Goal: Task Accomplishment & Management: Complete application form

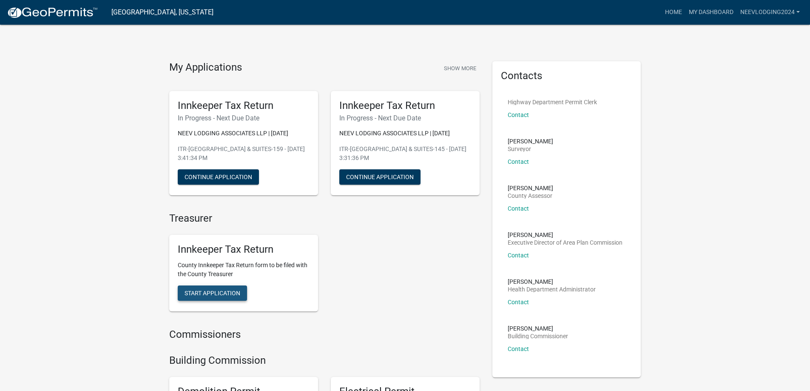
click at [235, 290] on span "Start Application" at bounding box center [213, 293] width 56 height 7
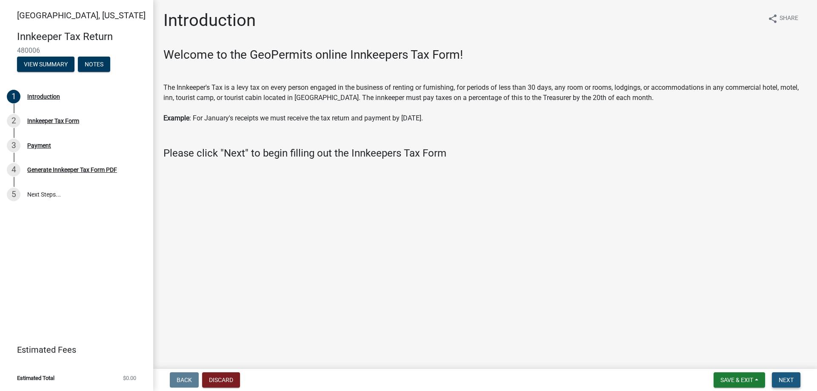
click at [782, 380] on span "Next" at bounding box center [785, 379] width 15 height 7
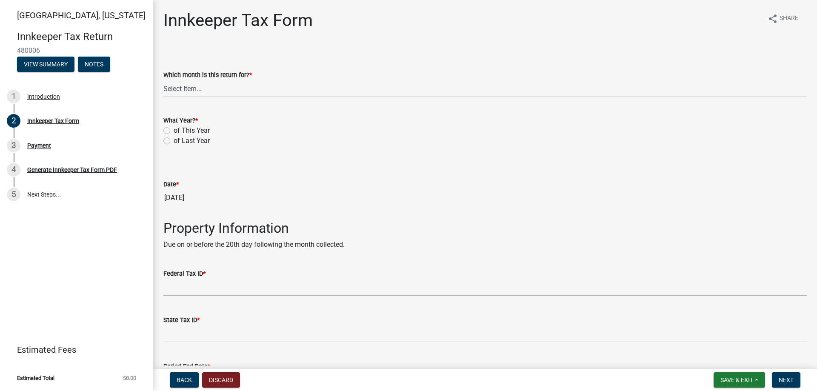
click at [174, 129] on label "of This Year" at bounding box center [192, 130] width 36 height 10
click at [174, 129] on input "of This Year" at bounding box center [177, 128] width 6 height 6
radio input "true"
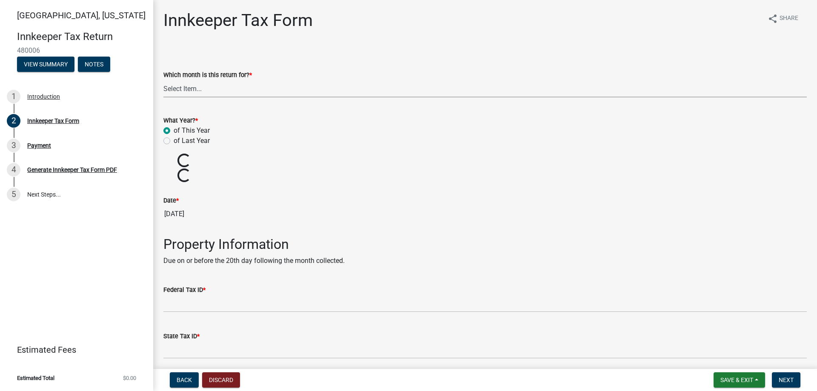
click at [206, 91] on select "Select Item... January February March April May June July August September Octo…" at bounding box center [484, 88] width 643 height 17
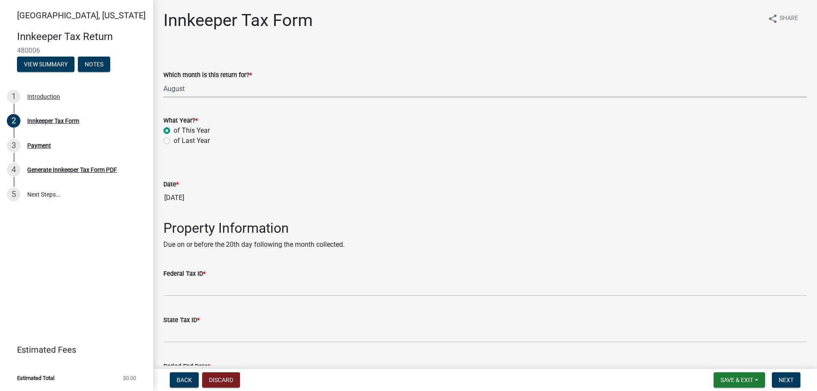
click at [163, 80] on select "Select Item... January February March April May June July August September Octo…" at bounding box center [484, 88] width 643 height 17
select select "3bfeeb76-798d-469b-ae14-5f6c2dc555fe"
click at [192, 197] on input "[DATE]" at bounding box center [484, 197] width 643 height 17
click at [208, 198] on input "[DATE]" at bounding box center [484, 197] width 643 height 17
click at [177, 170] on div "Date * [DATE]" at bounding box center [484, 186] width 643 height 39
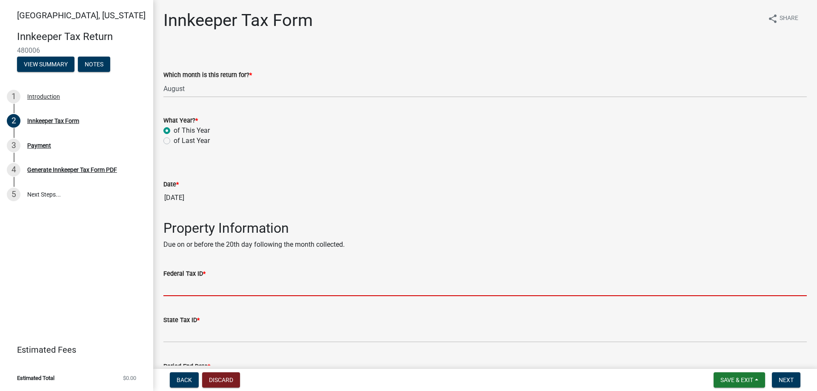
click at [197, 286] on input "Federal Tax ID *" at bounding box center [484, 287] width 643 height 17
paste input "462816501"
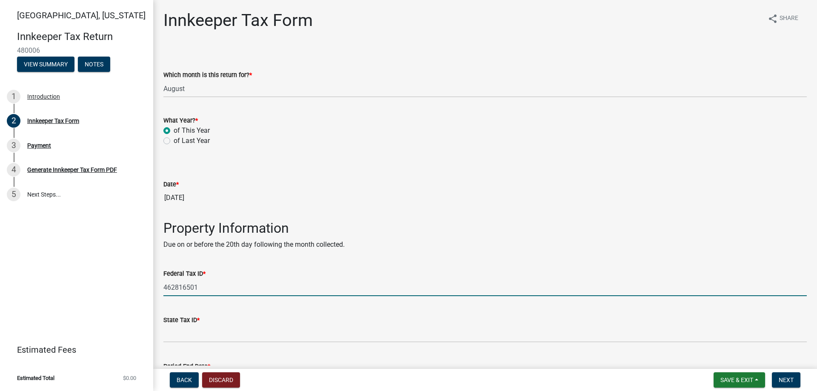
type input "462816501"
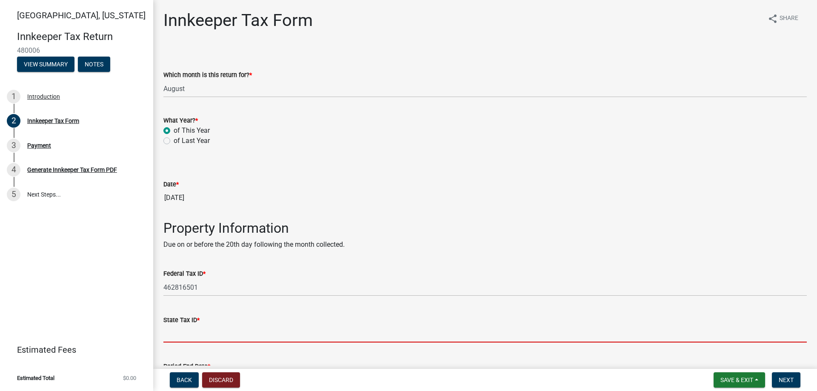
click at [196, 330] on input "State Tax ID *" at bounding box center [484, 333] width 643 height 17
paste input "0147557330--001"
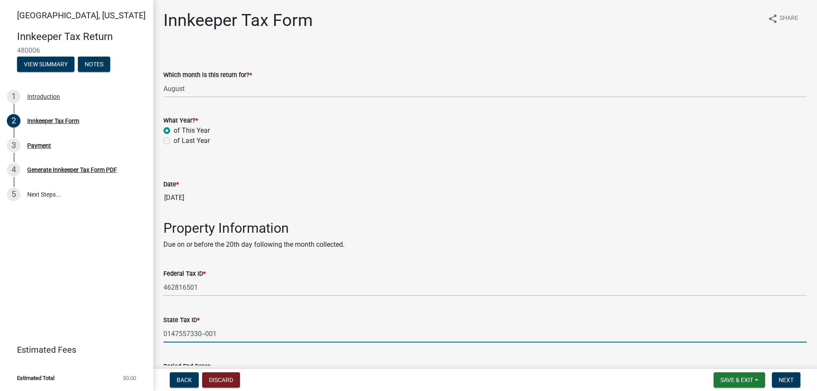
scroll to position [85, 0]
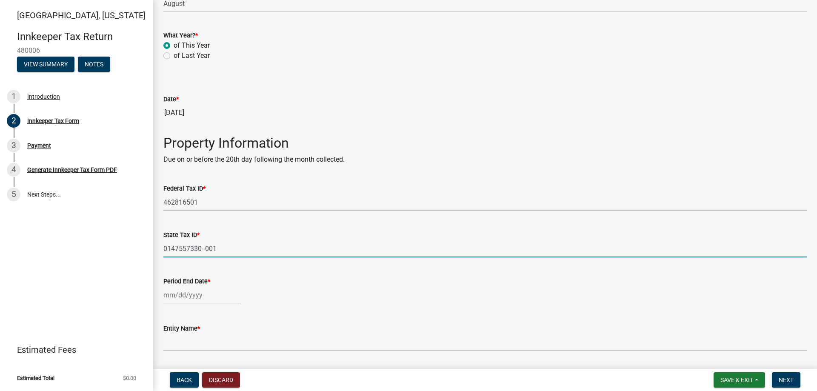
type input "0147557330--001"
click at [216, 295] on div at bounding box center [202, 294] width 78 height 17
select select "9"
select select "2025"
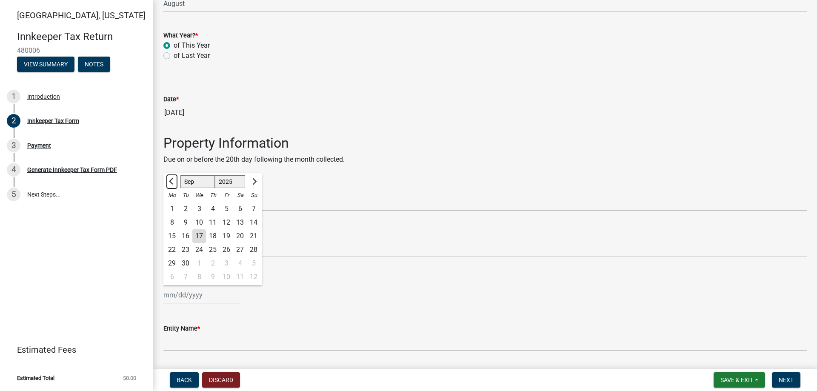
click at [170, 182] on span "Previous month" at bounding box center [172, 181] width 6 height 6
select select "8"
click at [253, 263] on div "31" at bounding box center [254, 263] width 14 height 14
type input "[DATE]"
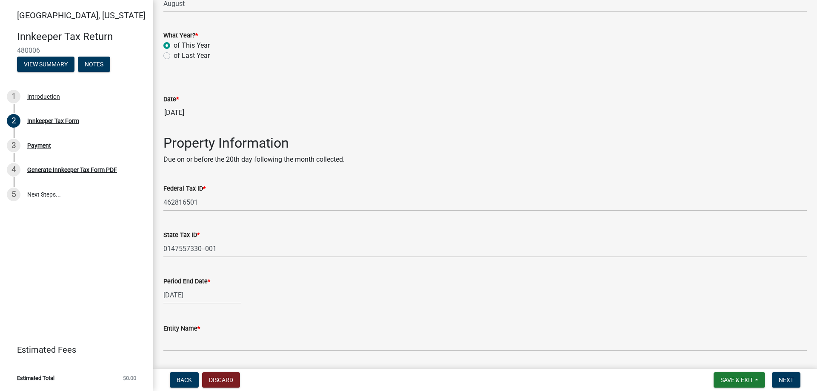
click at [386, 288] on div "[DATE]" at bounding box center [484, 294] width 643 height 17
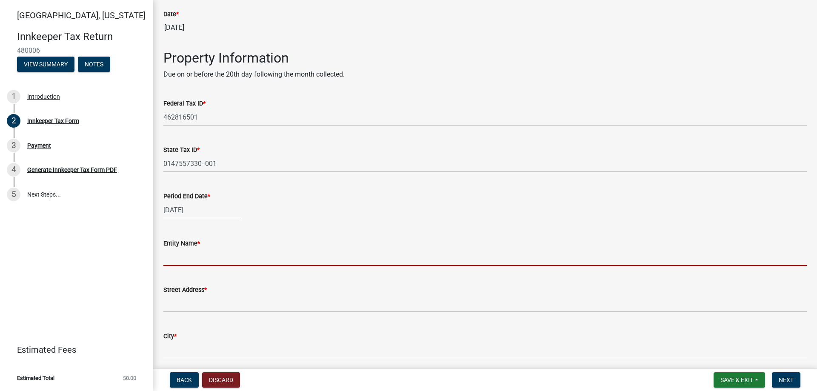
click at [182, 251] on input "Entity Name *" at bounding box center [484, 256] width 643 height 17
paste input "NEEV LODGING ASSOCIATES LLP"
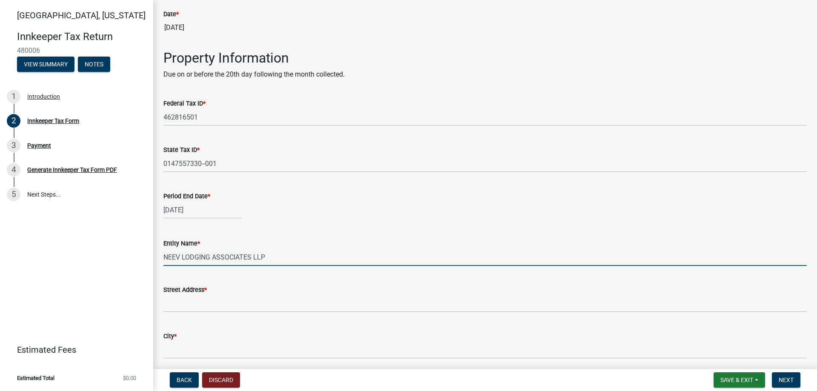
type input "NEEV LODGING ASSOCIATES LLP"
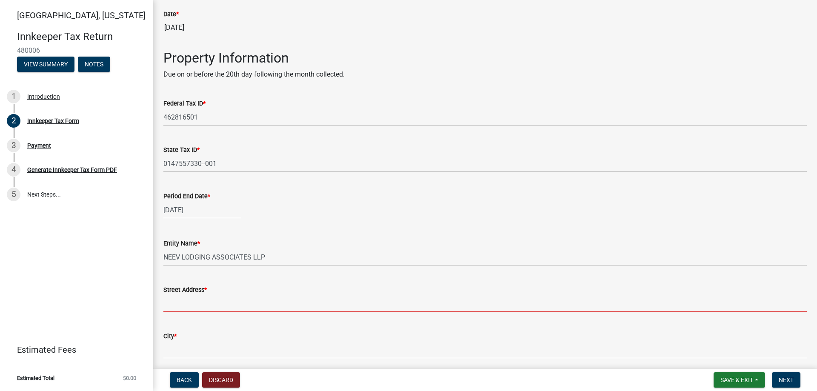
click at [226, 302] on input "Street Address *" at bounding box center [484, 303] width 643 height 17
paste input "[STREET_ADDRESS]"
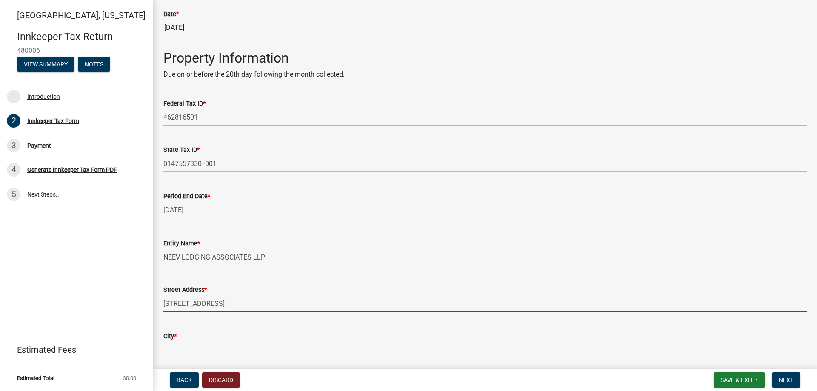
type input "[STREET_ADDRESS]"
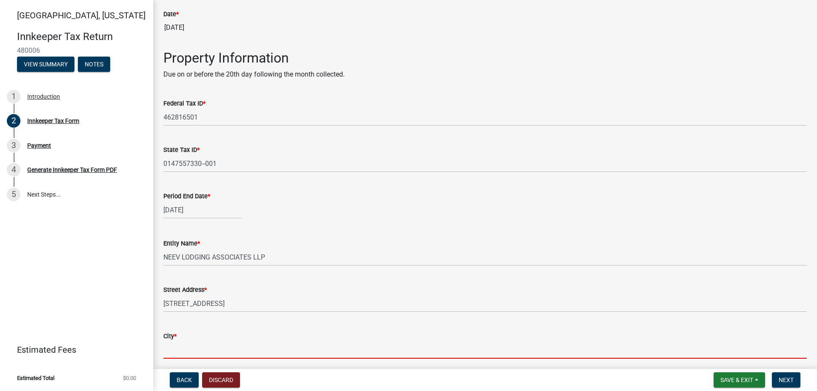
click at [189, 351] on input "City *" at bounding box center [484, 349] width 643 height 17
paste input "LAFAYETTE"
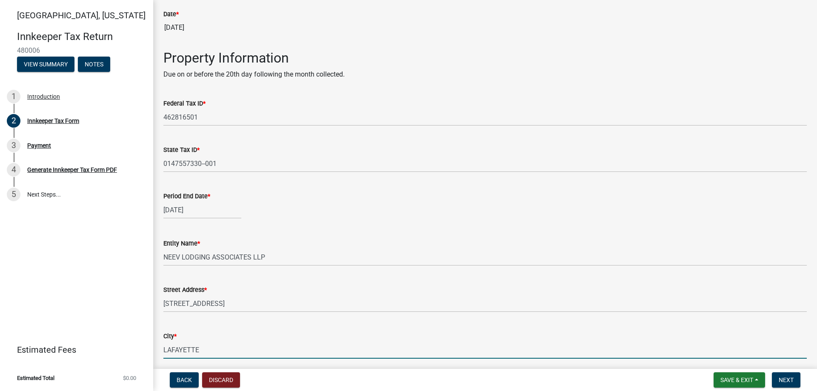
type input "LAFAYETTE"
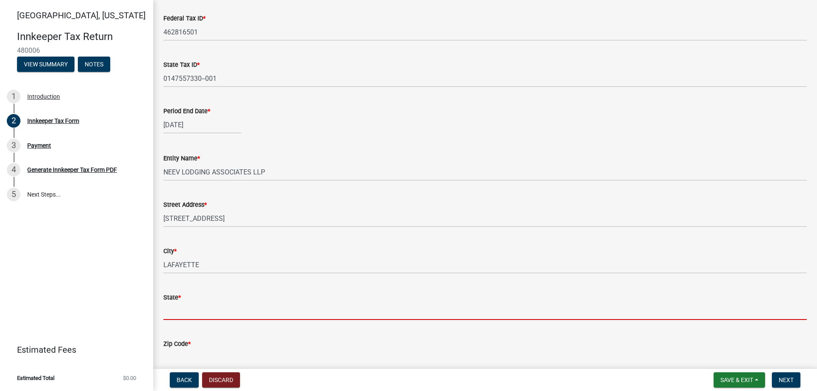
click at [197, 313] on input "State *" at bounding box center [484, 310] width 643 height 17
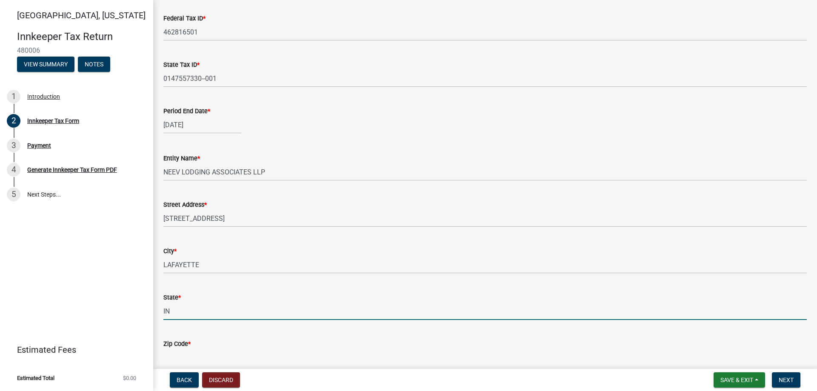
type input "IN"
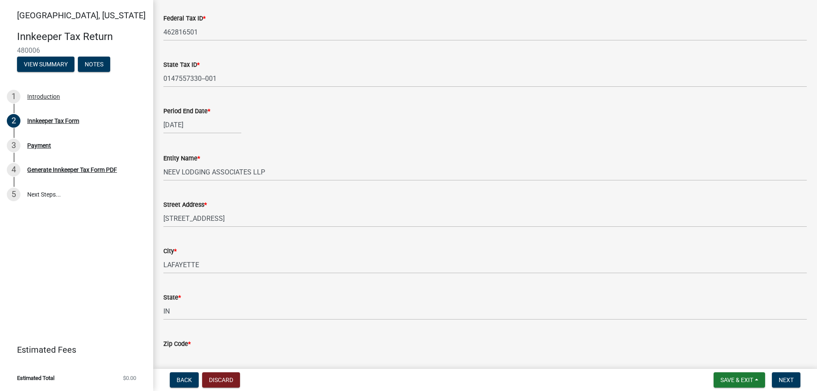
click at [179, 358] on input "Zip Code *" at bounding box center [484, 357] width 643 height 17
paste input "47905"
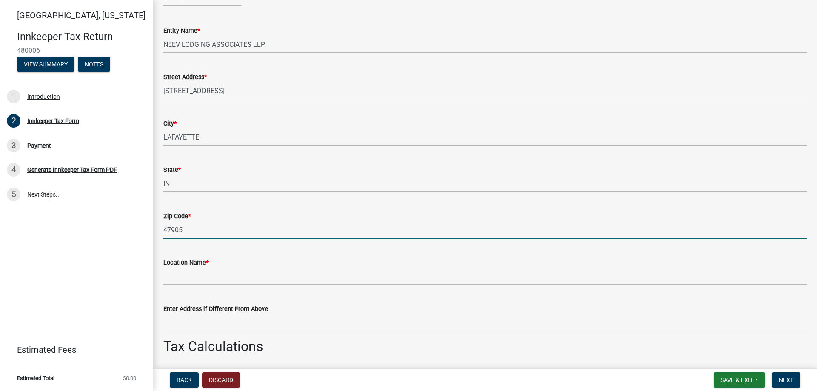
scroll to position [425, 0]
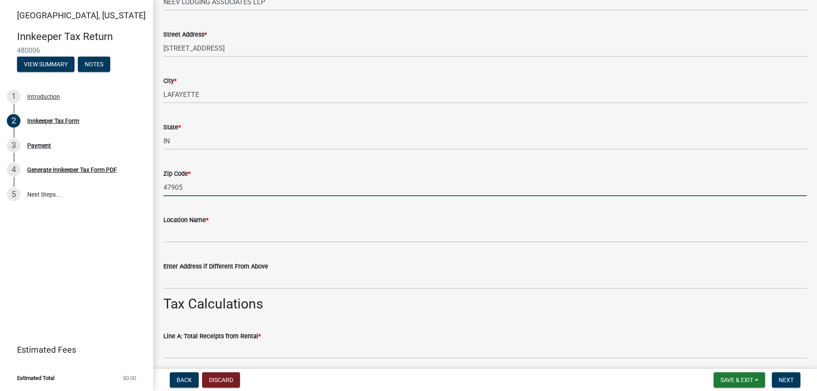
type input "47905"
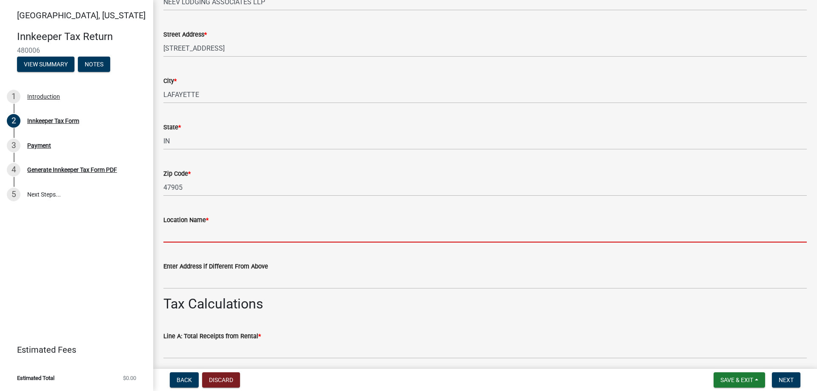
click at [216, 235] on input "Location Name *" at bounding box center [484, 233] width 643 height 17
paste input "BAYMONT INN & SUITES"
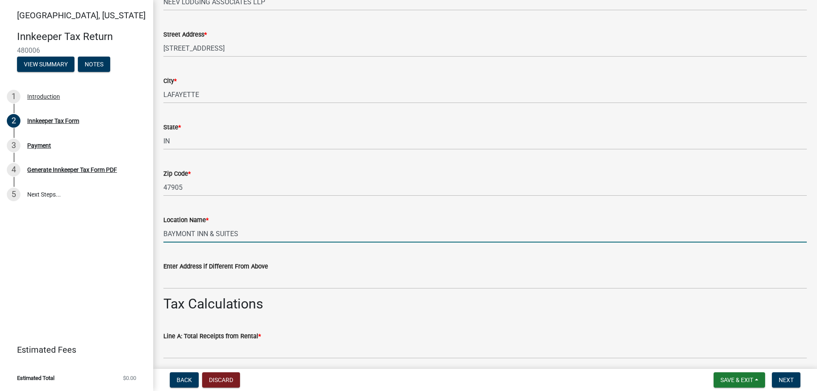
scroll to position [468, 0]
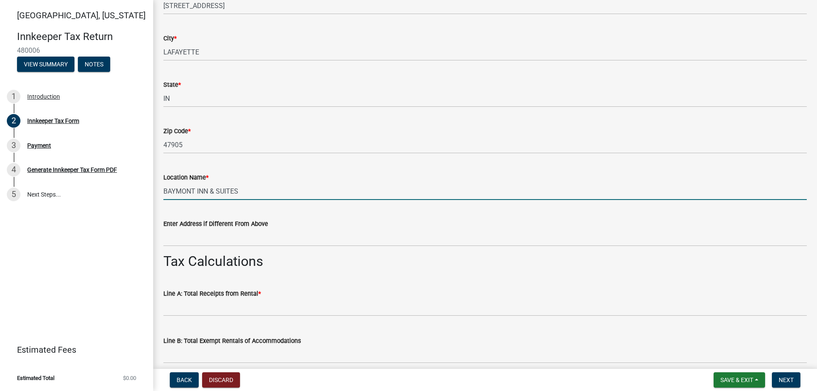
type input "BAYMONT INN & SUITES"
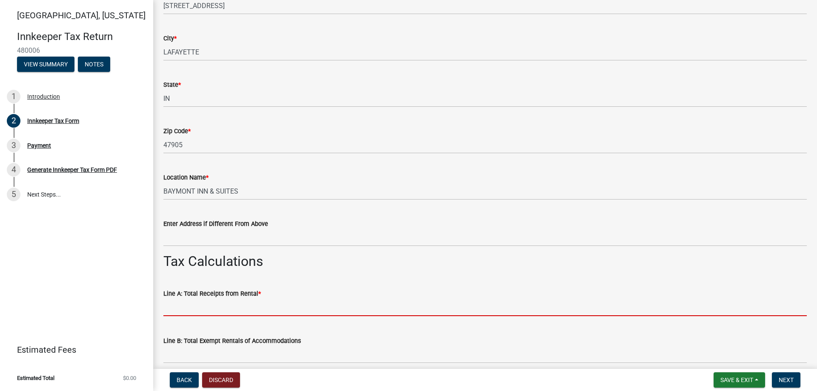
click at [255, 309] on input "text" at bounding box center [484, 307] width 643 height 17
paste input "157,248.23"
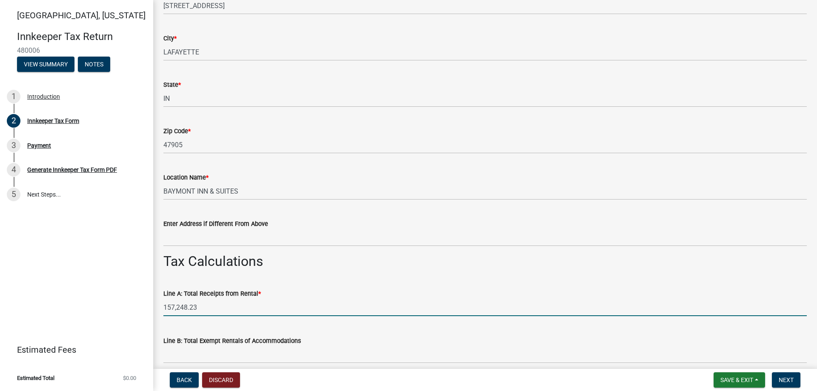
scroll to position [553, 0]
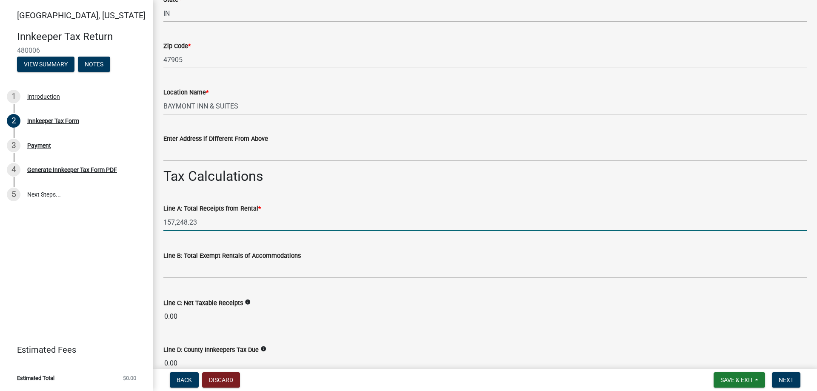
type input "157248.23"
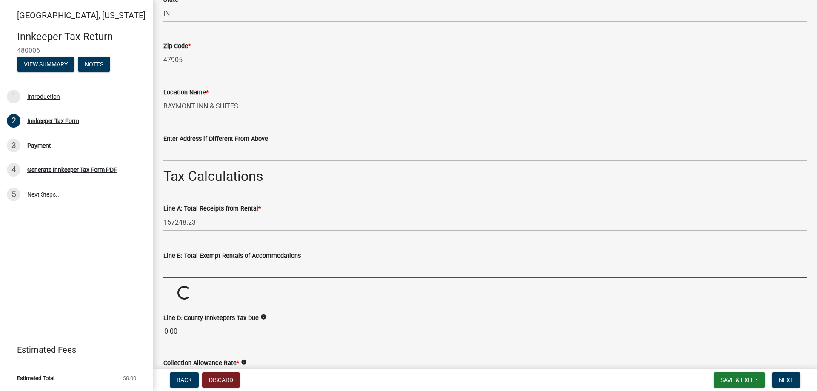
click at [207, 273] on input "text" at bounding box center [484, 269] width 643 height 17
paste input "59,595.51"
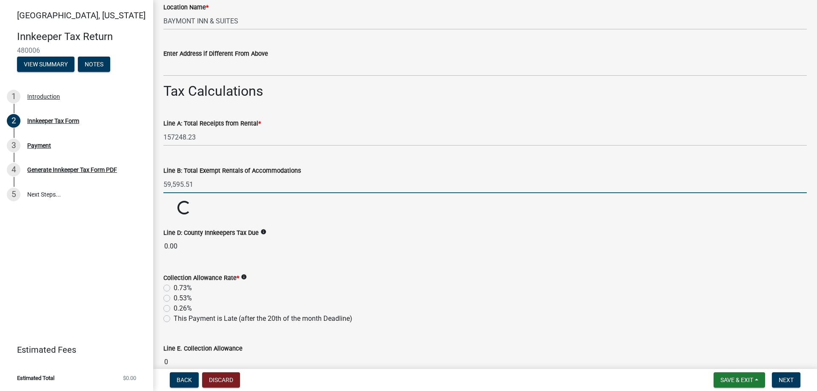
scroll to position [681, 0]
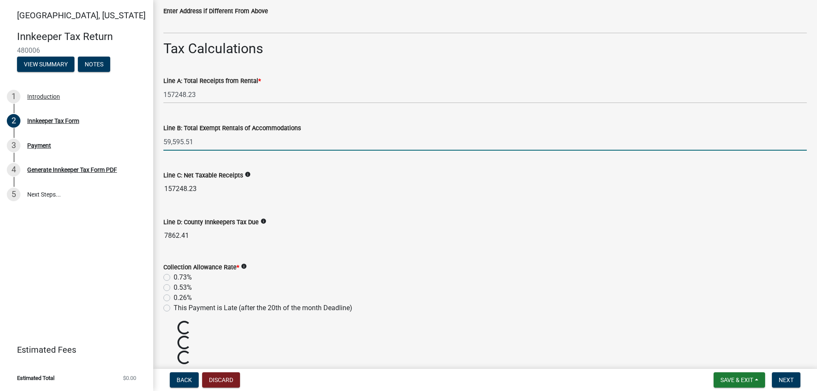
type input "59595.51"
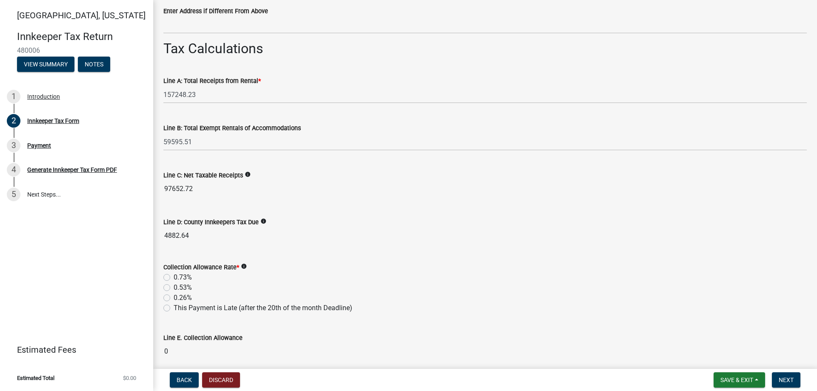
click at [174, 277] on label "0.73%" at bounding box center [183, 277] width 18 height 10
click at [174, 277] on input "0.73%" at bounding box center [177, 275] width 6 height 6
radio input "true"
click at [174, 286] on label "0.53%" at bounding box center [183, 287] width 18 height 10
click at [174, 286] on input "0.53%" at bounding box center [177, 285] width 6 height 6
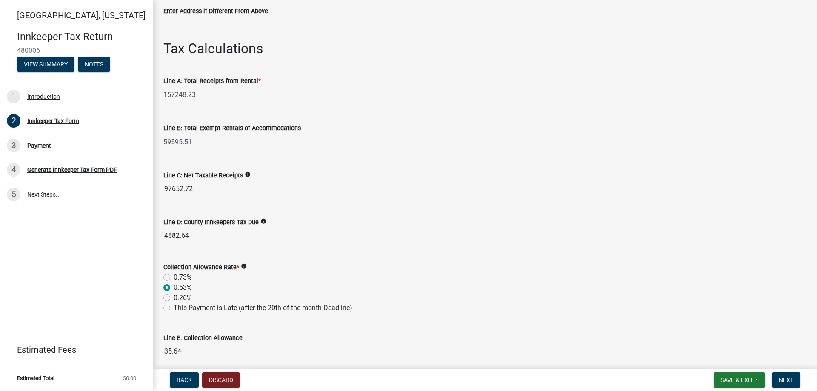
radio input "true"
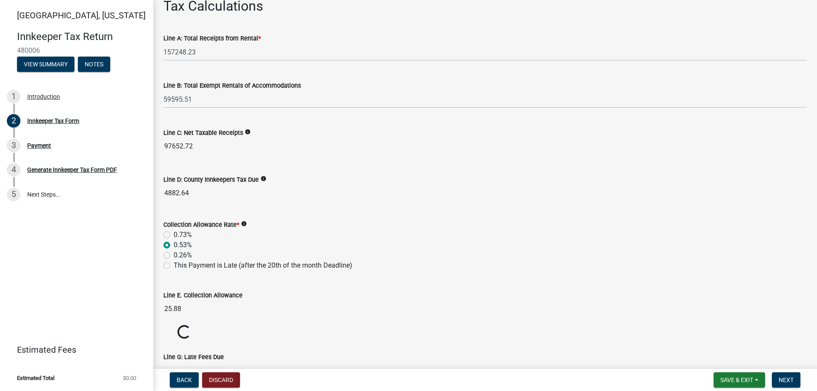
scroll to position [766, 0]
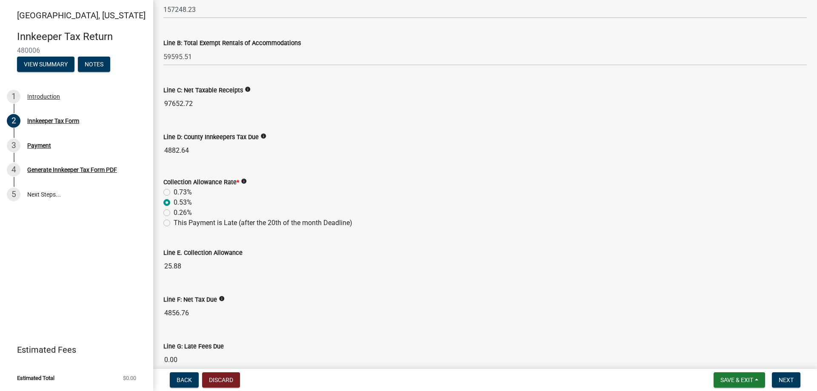
click at [174, 192] on label "0.73%" at bounding box center [183, 192] width 18 height 10
click at [174, 192] on input "0.73%" at bounding box center [177, 190] width 6 height 6
radio input "true"
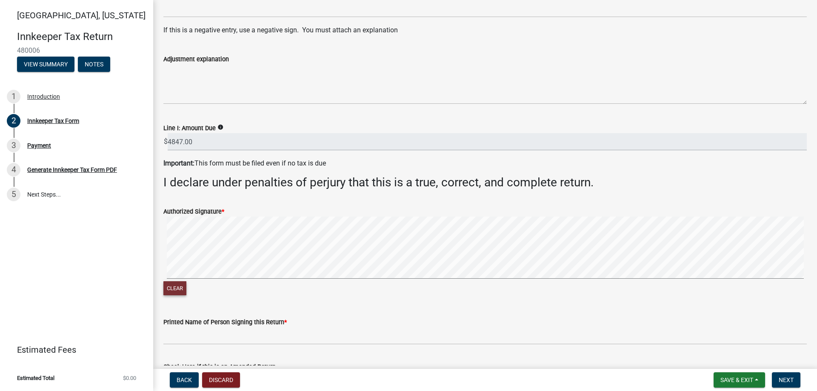
scroll to position [1211, 0]
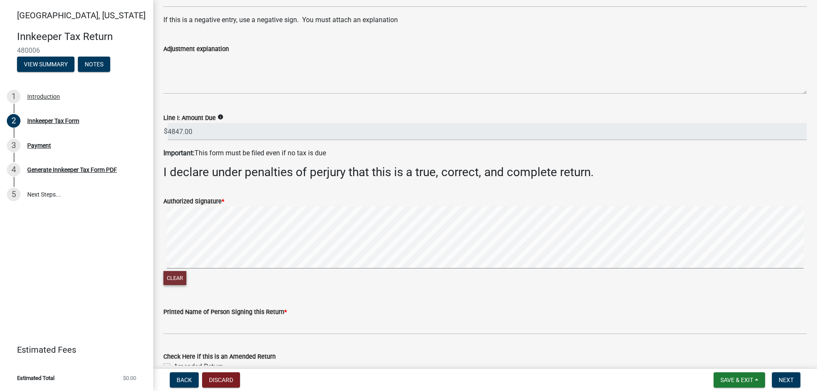
click at [181, 279] on button "Clear" at bounding box center [174, 278] width 23 height 14
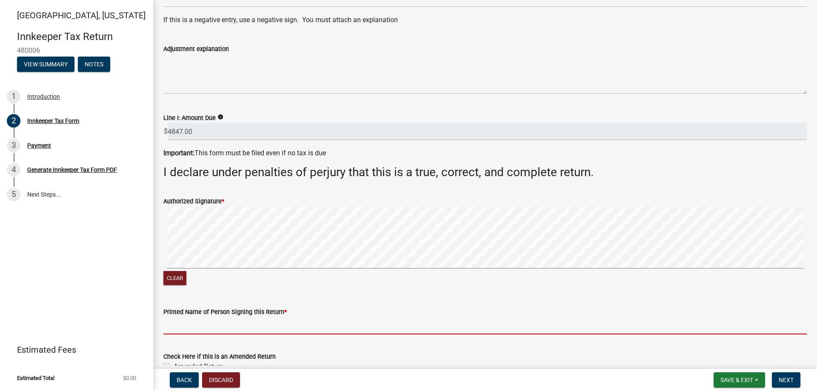
click at [228, 325] on input "Printed Name of Person Signing this Return *" at bounding box center [484, 325] width 643 height 17
paste input "[PERSON_NAME]"
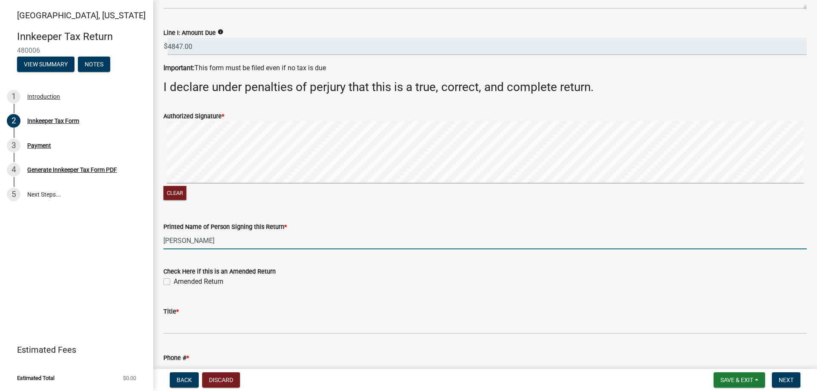
scroll to position [1368, 0]
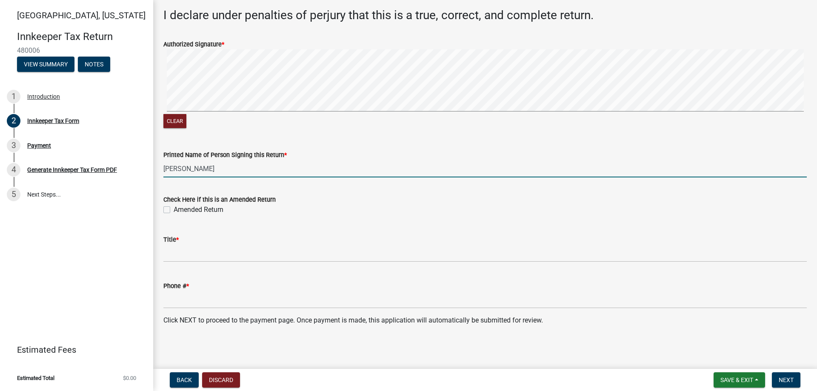
type input "[PERSON_NAME]"
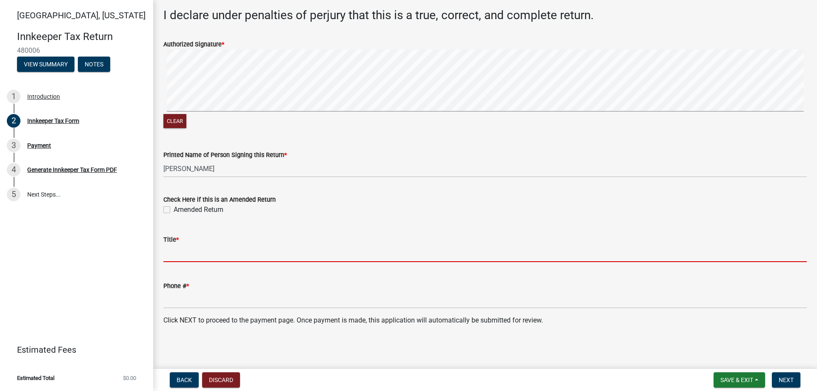
click at [177, 257] on input "Title *" at bounding box center [484, 253] width 643 height 17
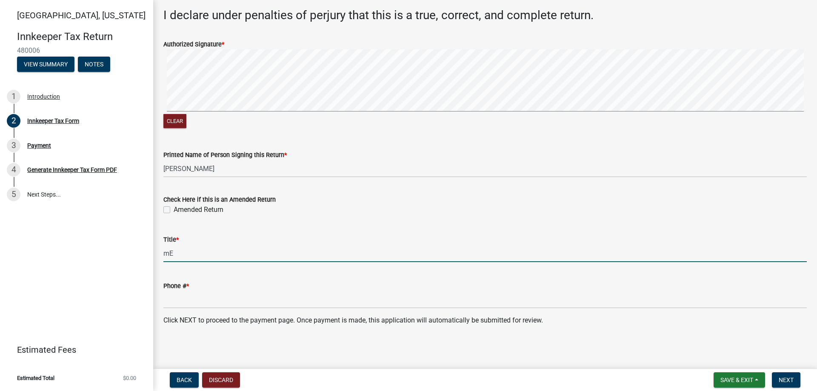
type input "m"
type input "President"
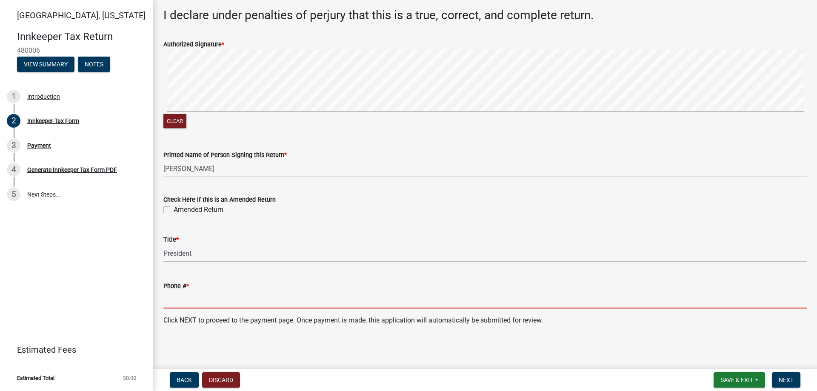
click at [202, 304] on input "Phone # *" at bounding box center [484, 299] width 643 height 17
paste input "3177886222"
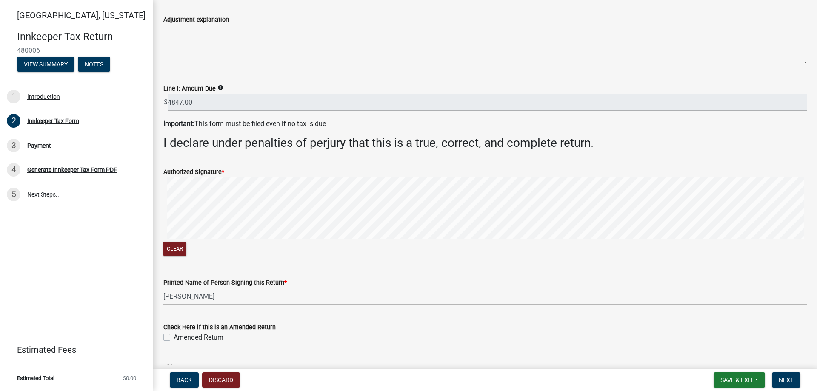
scroll to position [1071, 0]
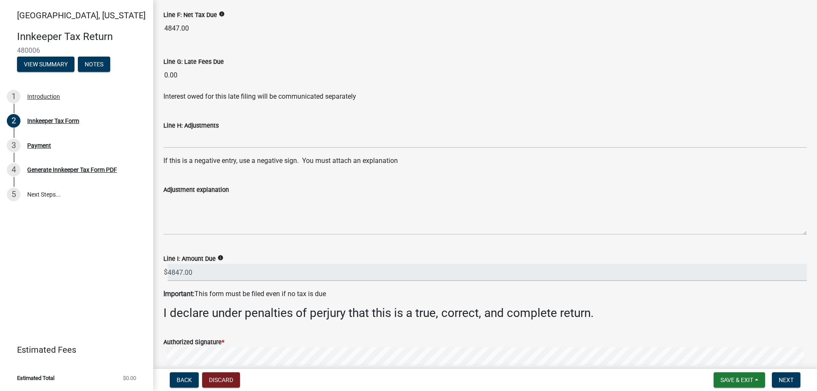
type input "3177886222"
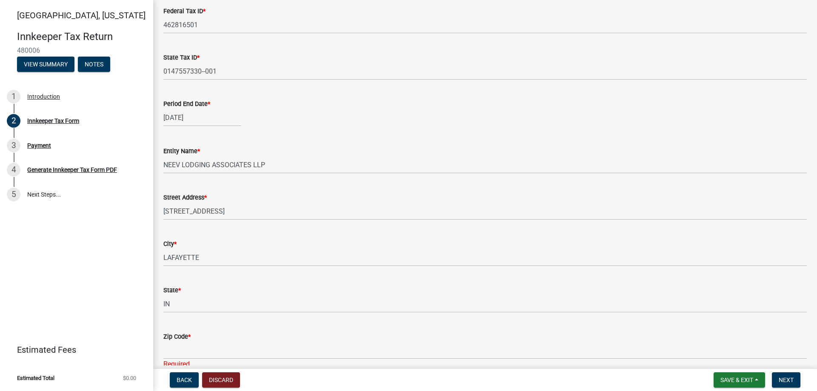
scroll to position [390, 0]
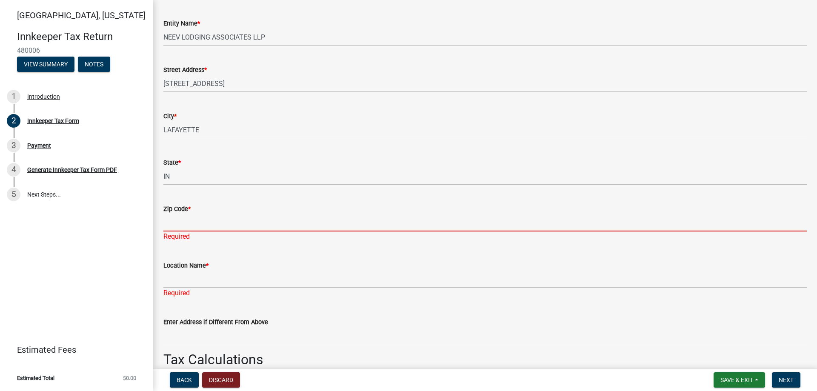
click at [178, 223] on input "Zip Code *" at bounding box center [484, 222] width 643 height 17
paste input "47905"
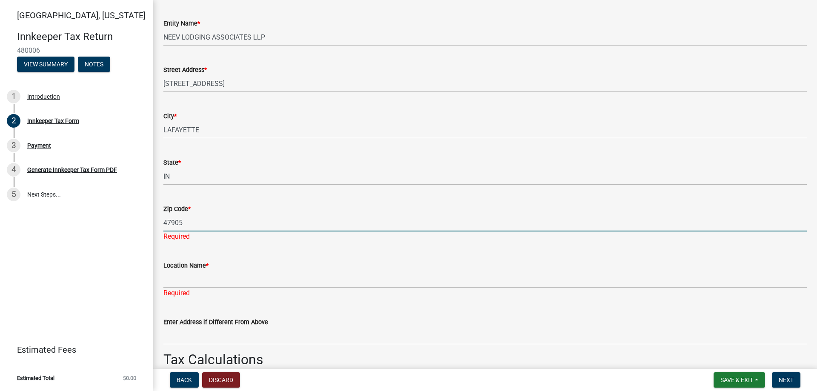
type input "47905"
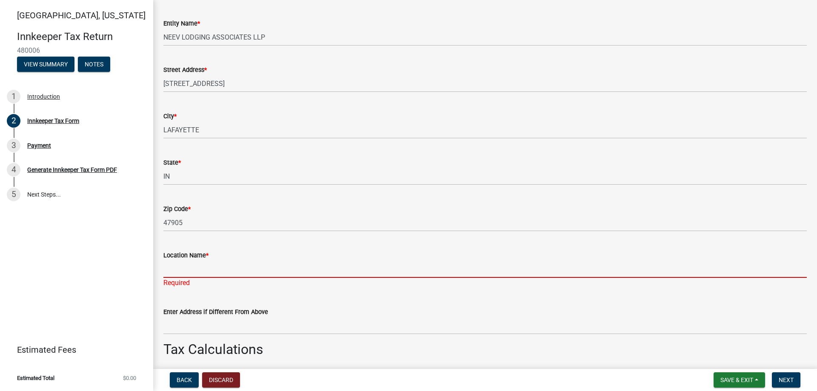
click at [188, 270] on input "Location Name *" at bounding box center [484, 268] width 643 height 17
paste input "BAYMONT INN & SUITES"
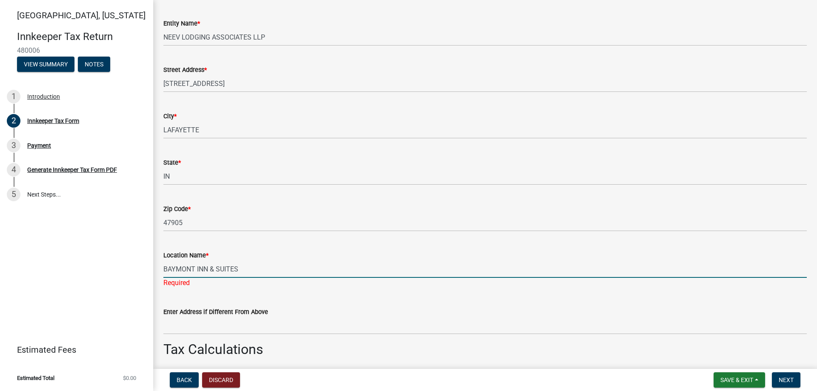
type input "BAYMONT INN & SUITES"
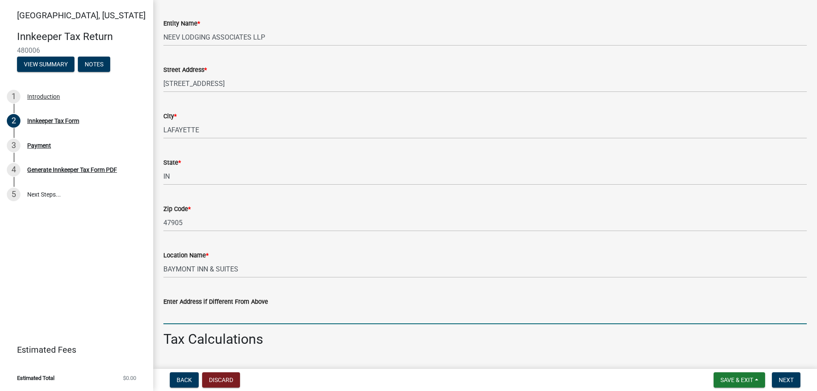
click at [328, 317] on input "Enter Address if Different From Above" at bounding box center [484, 315] width 643 height 17
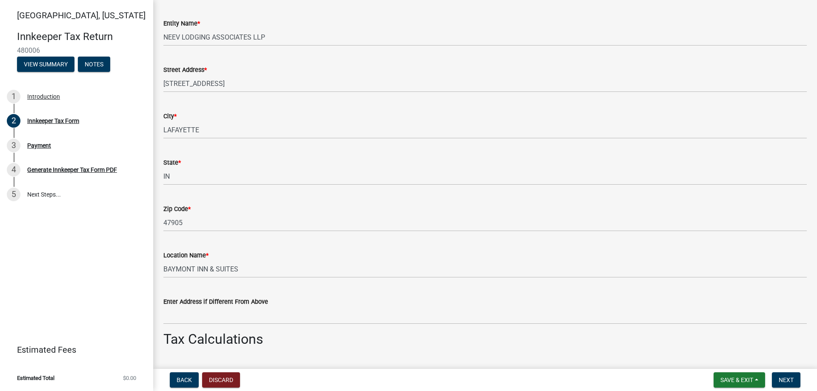
click at [485, 241] on div "Location Name * [GEOGRAPHIC_DATA] & SUITES" at bounding box center [484, 258] width 643 height 40
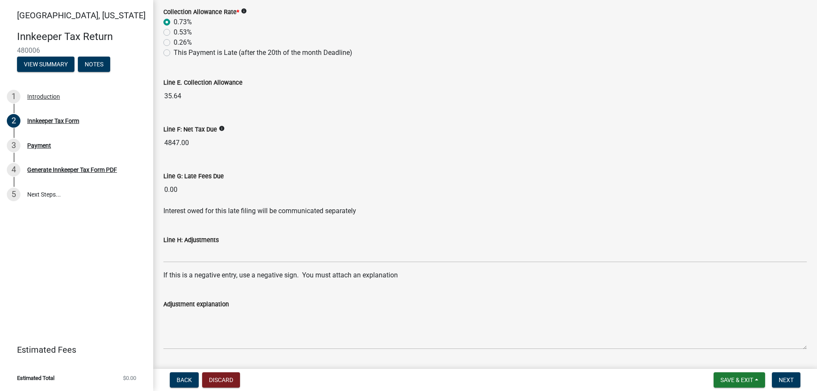
scroll to position [1106, 0]
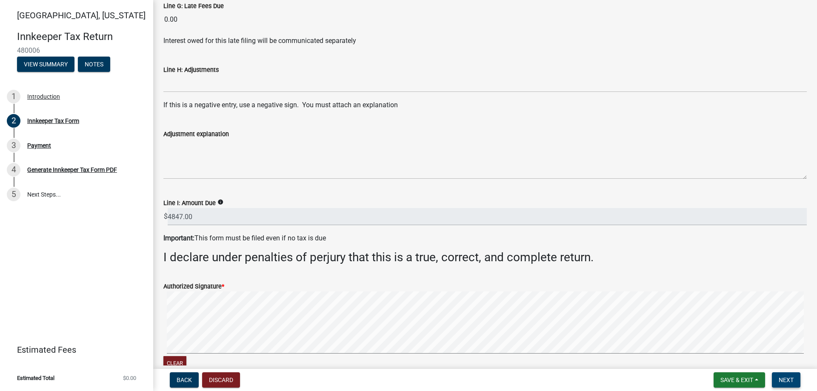
click at [785, 377] on span "Next" at bounding box center [785, 379] width 15 height 7
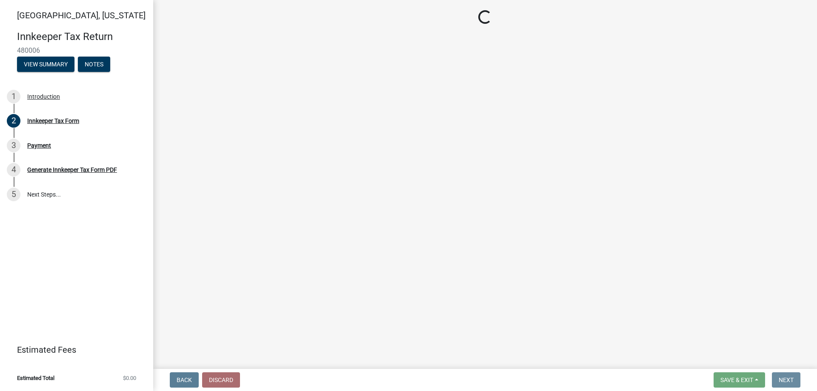
scroll to position [0, 0]
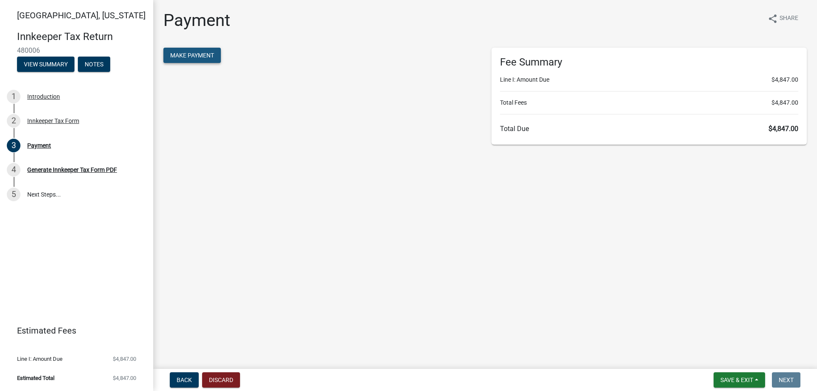
click at [195, 54] on span "Make Payment" at bounding box center [192, 55] width 44 height 7
